Goal: Task Accomplishment & Management: Manage account settings

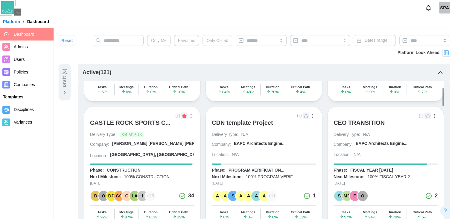
scroll to position [101, 0]
click at [112, 38] on input "text" at bounding box center [118, 40] width 51 height 11
click at [114, 39] on input "********" at bounding box center [118, 40] width 51 height 11
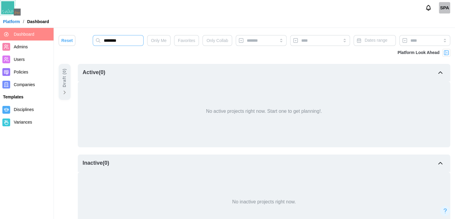
click at [116, 42] on input "********" at bounding box center [118, 40] width 51 height 11
type input "*******"
click at [132, 42] on input "*******" at bounding box center [118, 40] width 51 height 11
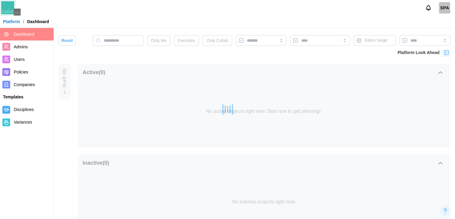
click at [66, 38] on span "Reset" at bounding box center [66, 40] width 11 height 10
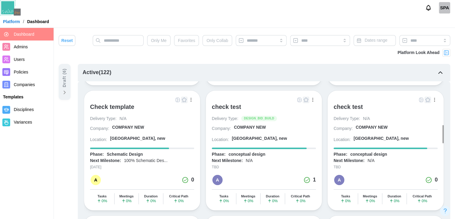
scroll to position [712, 0]
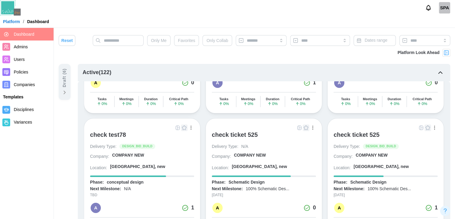
click at [247, 131] on div "check ticket 525" at bounding box center [235, 134] width 46 height 7
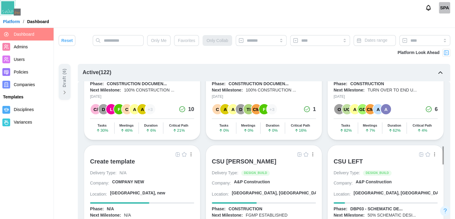
scroll to position [1063, 0]
click at [110, 157] on div "Create template" at bounding box center [112, 162] width 45 height 10
click at [69, 88] on div "Draft ( 6 )" at bounding box center [65, 82] width 12 height 36
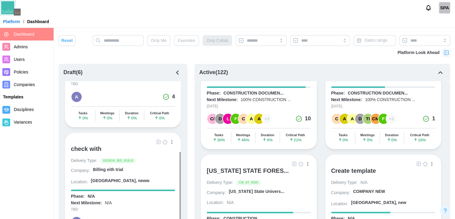
scroll to position [213, 0]
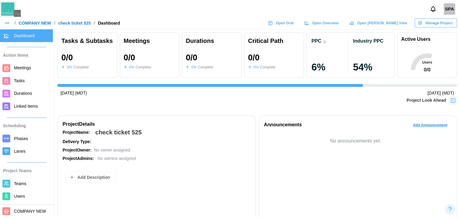
scroll to position [0, 590]
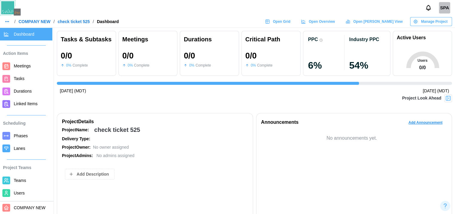
click at [29, 195] on span "Users" at bounding box center [32, 192] width 36 height 7
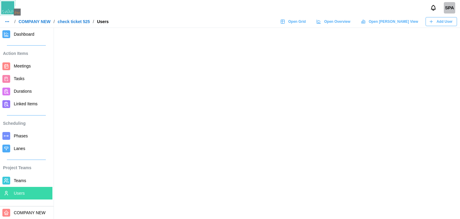
click at [437, 20] on div "Add User" at bounding box center [441, 21] width 24 height 8
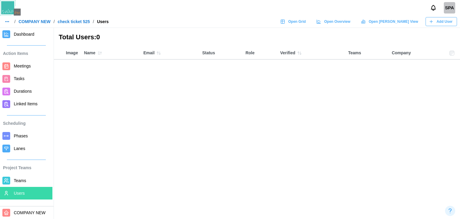
click at [436, 22] on div "Add User" at bounding box center [441, 21] width 24 height 8
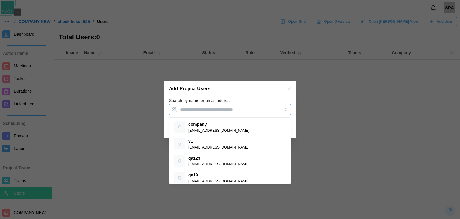
click at [237, 110] on input "Search by name or email address" at bounding box center [224, 109] width 89 height 5
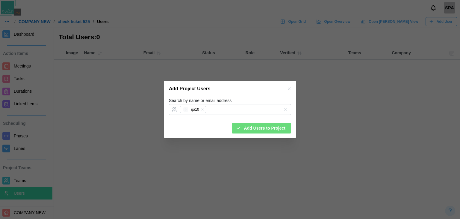
click at [247, 94] on div "Add Project Users" at bounding box center [230, 89] width 132 height 16
click at [290, 88] on icon "button" at bounding box center [289, 88] width 5 height 5
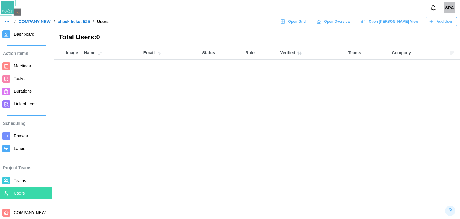
click at [290, 88] on main "Total Users: 0 Image Name Email Status Role Verified Teams Company" at bounding box center [230, 109] width 460 height 219
click at [247, 28] on div "Total Users: 0" at bounding box center [257, 37] width 406 height 19
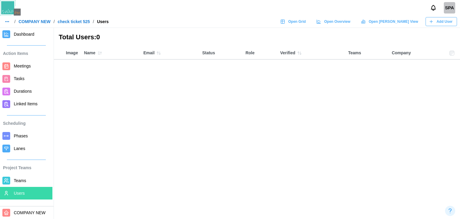
click at [8, 22] on icon "button" at bounding box center [7, 21] width 5 height 5
click at [361, 83] on main "Total Users: 0 Image Name Email Status Role Verified Teams Company" at bounding box center [230, 109] width 460 height 219
click at [10, 20] on button "button" at bounding box center [7, 21] width 8 height 8
click at [17, 36] on div "Dashboard" at bounding box center [19, 34] width 22 height 7
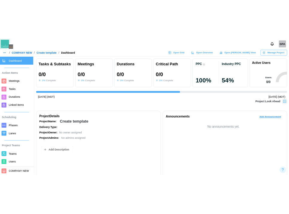
scroll to position [0, 514]
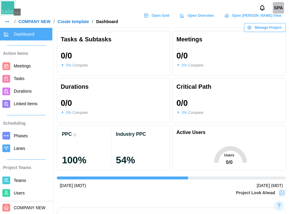
click at [83, 40] on div "Tasks & Subtasks" at bounding box center [114, 39] width 106 height 9
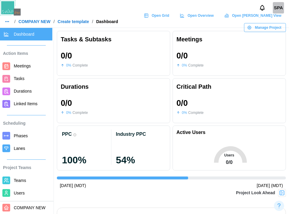
click at [83, 40] on div "Tasks & Subtasks" at bounding box center [114, 39] width 106 height 9
click at [134, 61] on div "0 / 0 0 % Complete" at bounding box center [114, 60] width 106 height 24
click at [105, 102] on div "0 / 0 0 % Complete" at bounding box center [114, 107] width 106 height 24
click at [131, 50] on div "0 / 0 0 % Complete" at bounding box center [114, 60] width 106 height 24
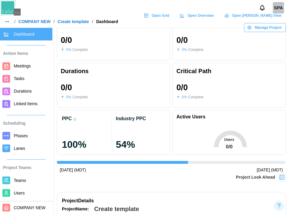
scroll to position [0, 0]
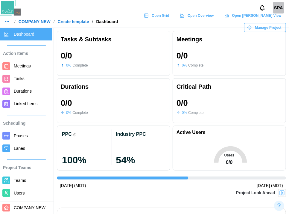
click at [192, 38] on div "Meetings" at bounding box center [230, 39] width 106 height 9
